Goal: Task Accomplishment & Management: Manage account settings

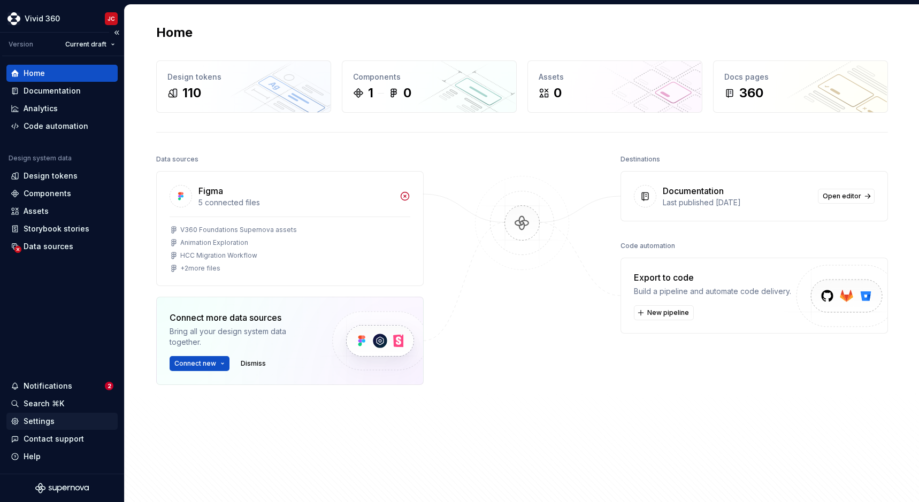
click at [36, 424] on div "Settings" at bounding box center [39, 421] width 31 height 11
click at [235, 448] on div "Data sources Figma 5 connected files V360 Foundations Supernova assets Animatio…" at bounding box center [289, 302] width 267 height 301
click at [58, 21] on html "Vivid 360 JC Version Current draft Home Documentation Analytics Code automation…" at bounding box center [459, 251] width 919 height 502
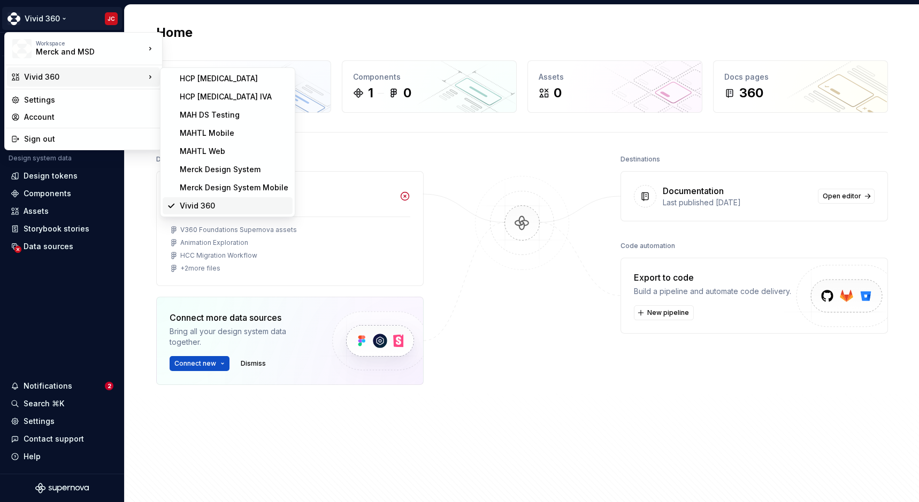
click at [194, 209] on div "Vivid 360" at bounding box center [234, 206] width 109 height 11
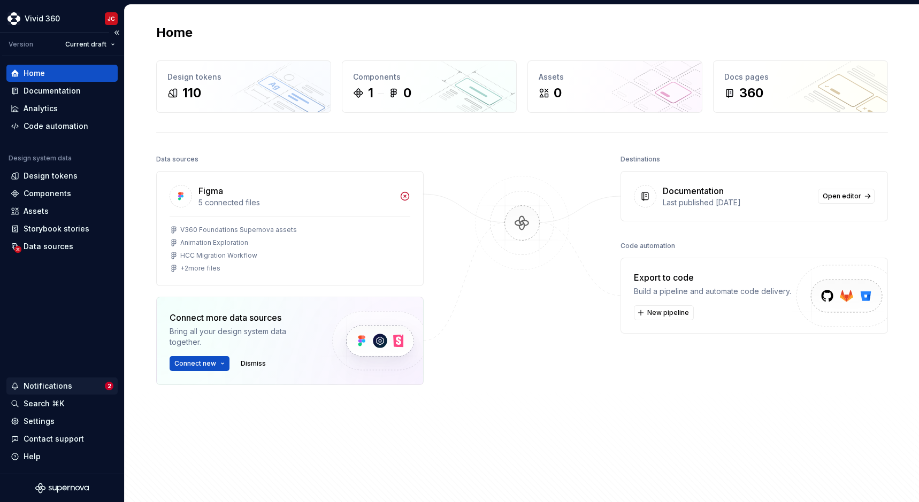
click at [49, 391] on div "Notifications" at bounding box center [48, 386] width 49 height 11
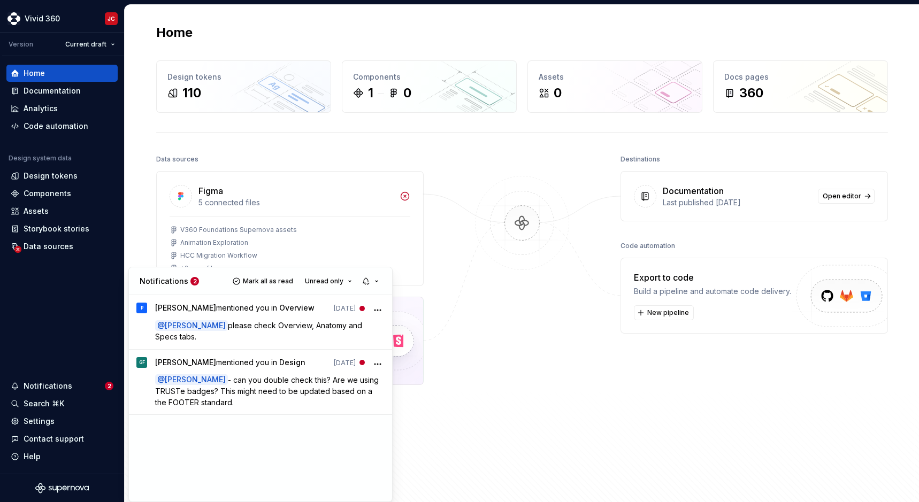
click at [45, 404] on html "Vivid 360 JC Version Current draft Home Documentation Analytics Code automation…" at bounding box center [459, 251] width 919 height 502
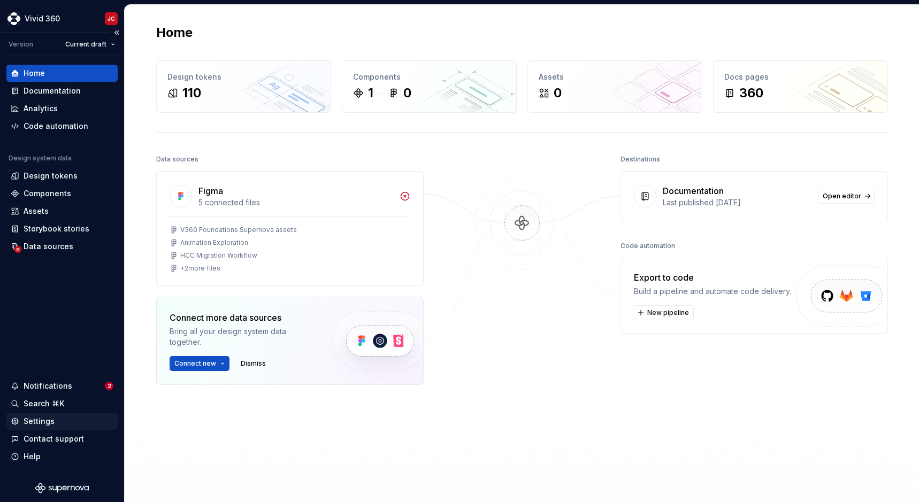
click at [41, 420] on div "Settings" at bounding box center [39, 421] width 31 height 11
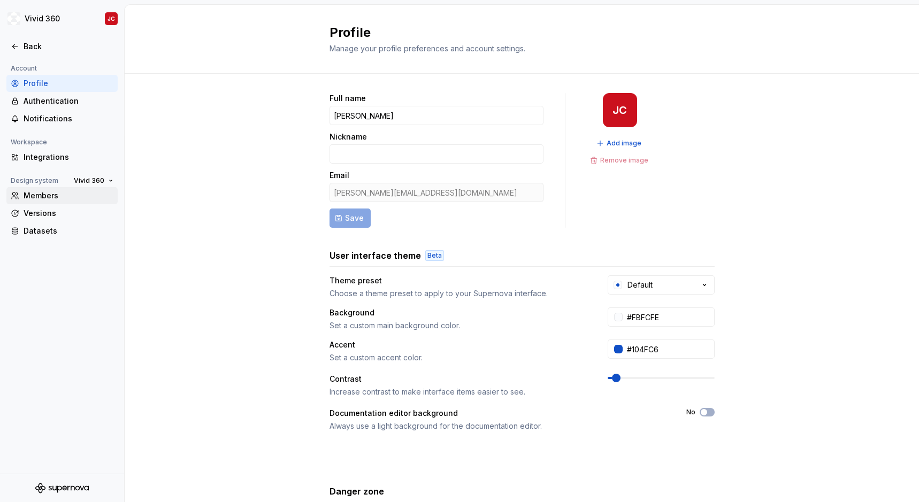
click at [42, 196] on div "Members" at bounding box center [69, 195] width 90 height 11
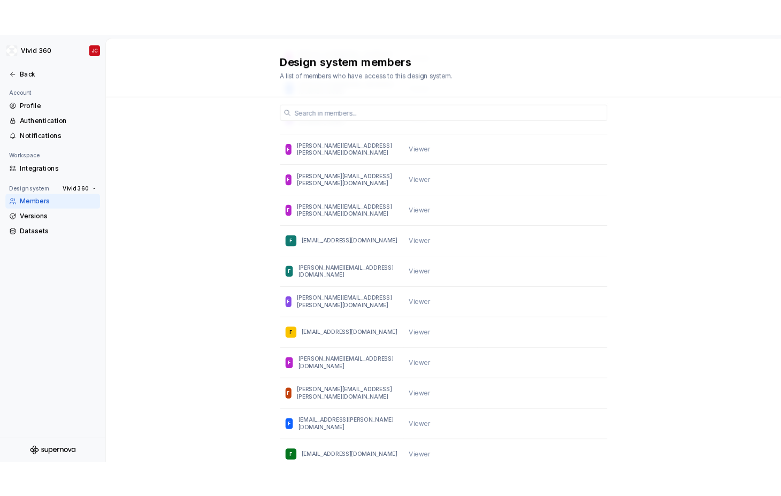
scroll to position [19423, 0]
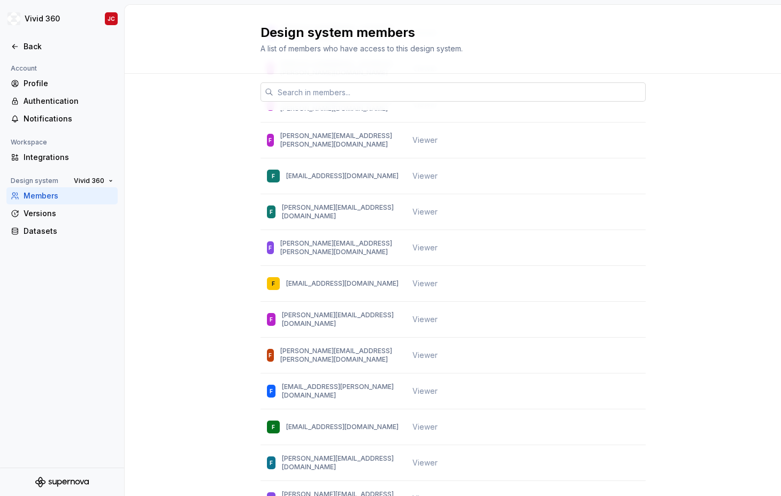
click at [356, 90] on input "text" at bounding box center [459, 91] width 372 height 19
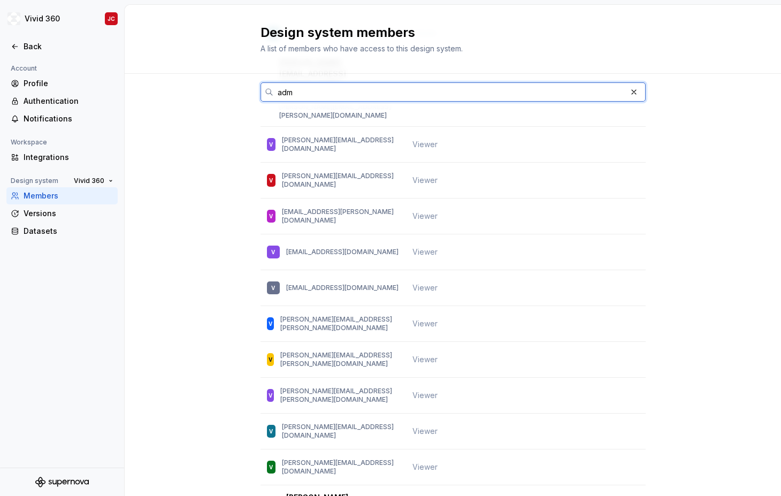
scroll to position [0, 0]
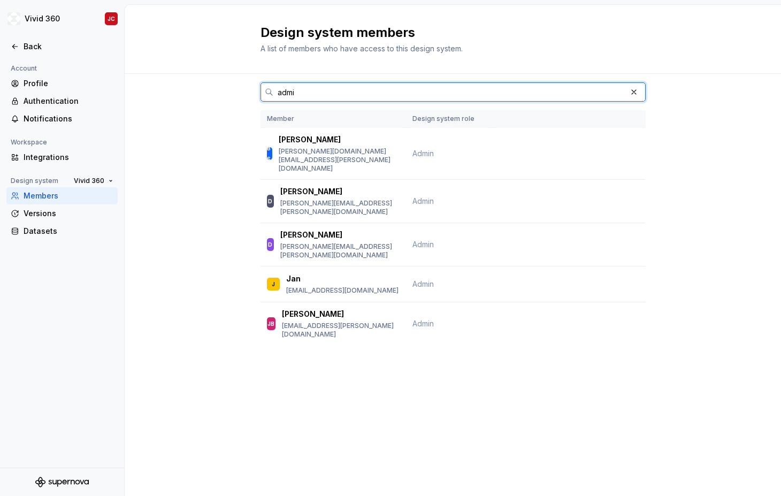
type input "admin"
drag, startPoint x: 331, startPoint y: 94, endPoint x: 231, endPoint y: 91, distance: 100.0
click at [231, 91] on div "admin Member Design system role BS [PERSON_NAME] [PERSON_NAME][DOMAIN_NAME][EMA…" at bounding box center [453, 230] width 656 height 312
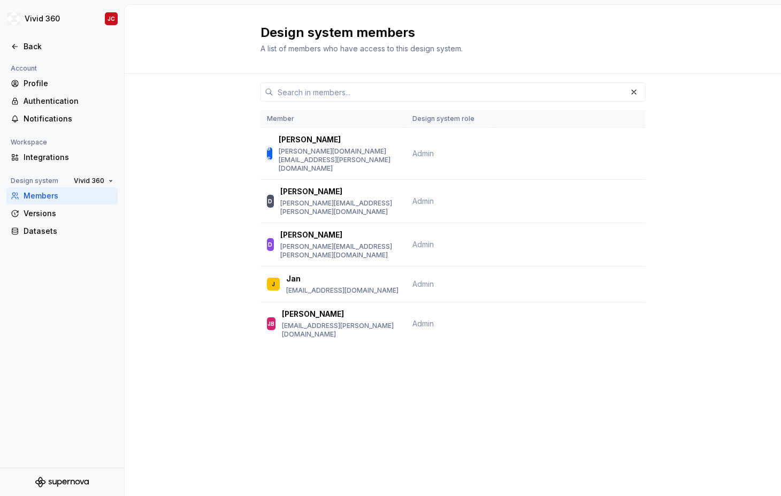
click at [229, 128] on div "Member Design system role BS [PERSON_NAME] [PERSON_NAME][DOMAIN_NAME][EMAIL_ADD…" at bounding box center [453, 230] width 656 height 312
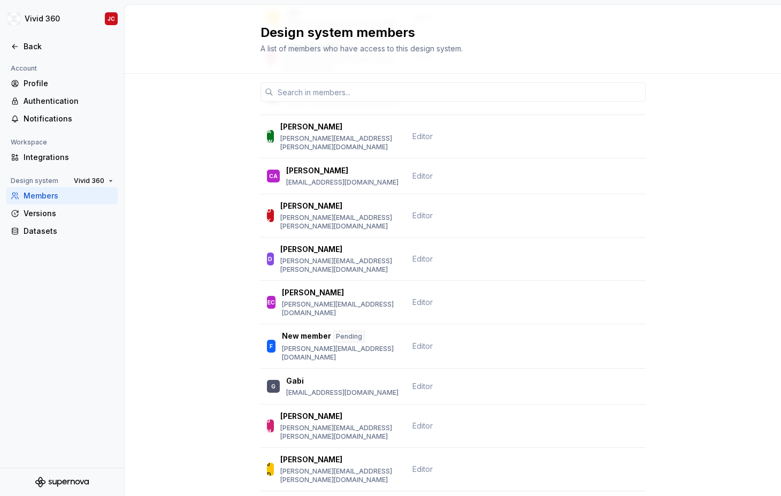
scroll to position [310, 0]
click at [53, 214] on div "Versions" at bounding box center [69, 213] width 90 height 11
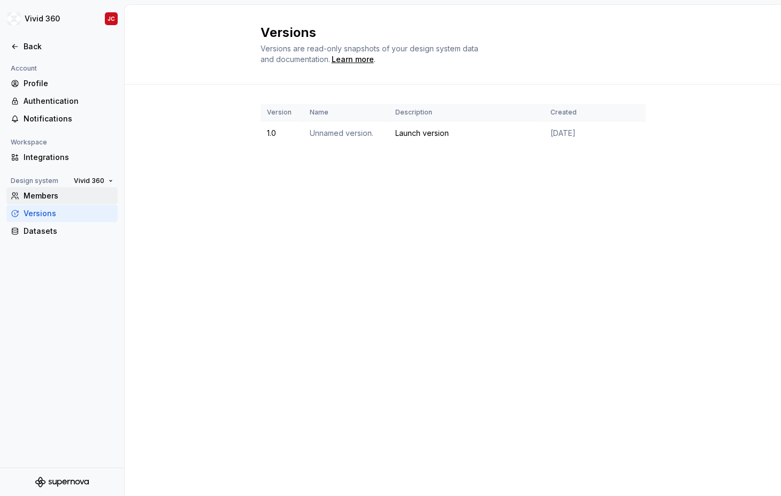
click at [47, 194] on div "Members" at bounding box center [69, 195] width 90 height 11
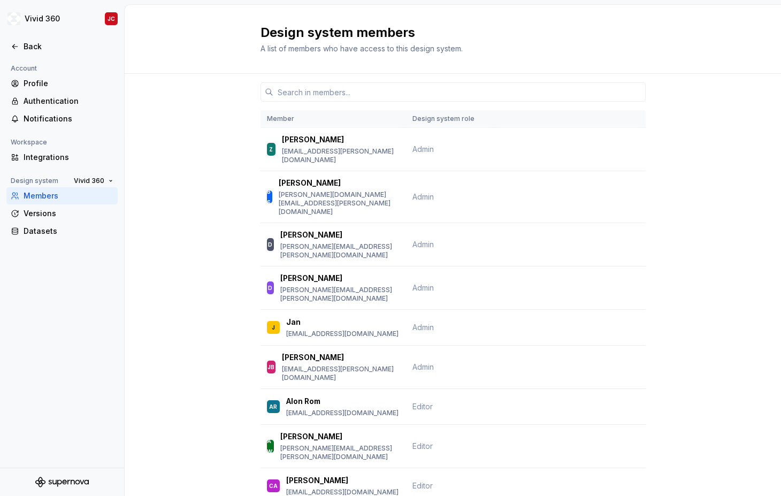
scroll to position [725, 0]
